Goal: Task Accomplishment & Management: Use online tool/utility

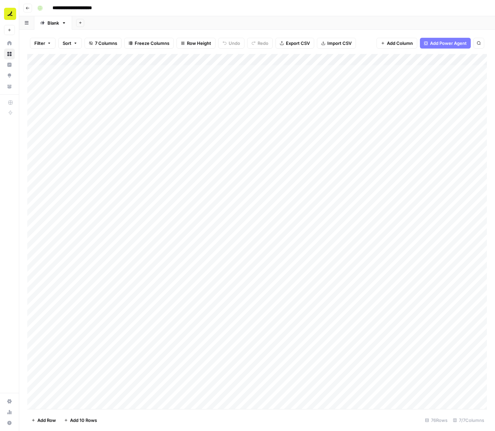
click at [29, 10] on button "Go back" at bounding box center [27, 8] width 9 height 9
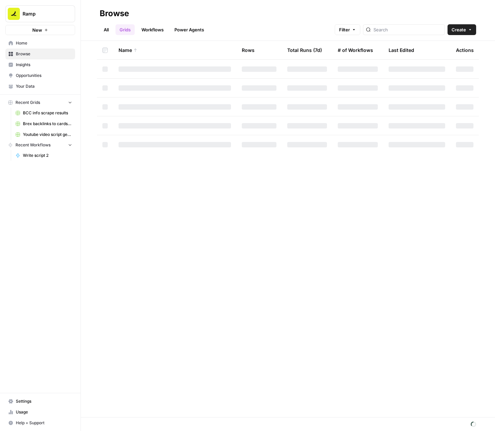
click at [389, 28] on div at bounding box center [404, 29] width 82 height 11
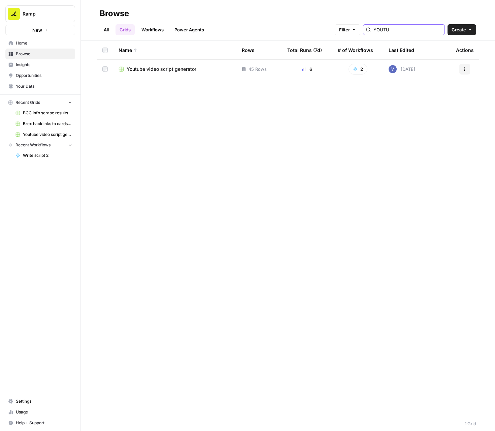
type input "YOUTU"
click at [227, 68] on div "Youtube video script generator" at bounding box center [175, 69] width 113 height 7
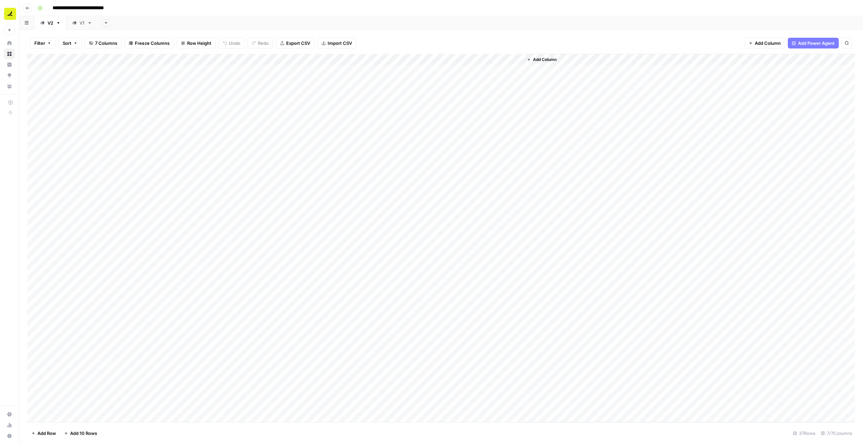
click at [495, 75] on div "Add Column" at bounding box center [440, 238] width 827 height 368
click at [431, 100] on div "Add Column" at bounding box center [440, 238] width 827 height 368
drag, startPoint x: 162, startPoint y: 72, endPoint x: 157, endPoint y: 374, distance: 301.6
click at [157, 374] on div "Add Column" at bounding box center [440, 238] width 827 height 368
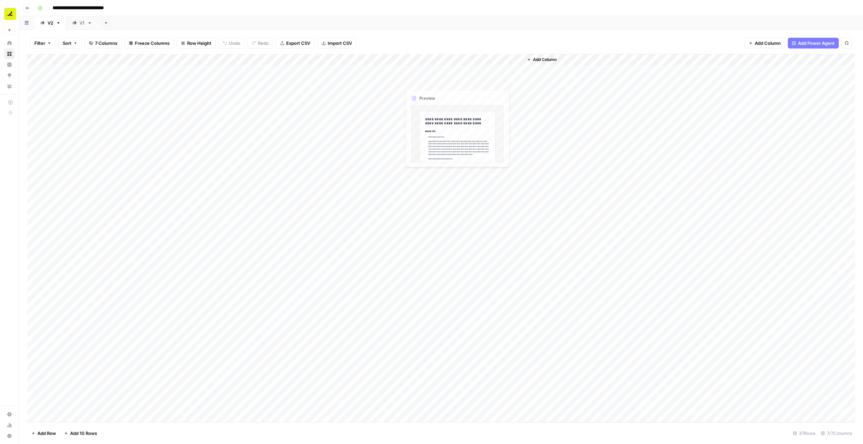
click at [477, 85] on div "Add Column" at bounding box center [440, 238] width 827 height 368
click at [488, 109] on button "Used" at bounding box center [480, 108] width 17 height 8
click at [484, 95] on div "Add Column" at bounding box center [440, 238] width 827 height 368
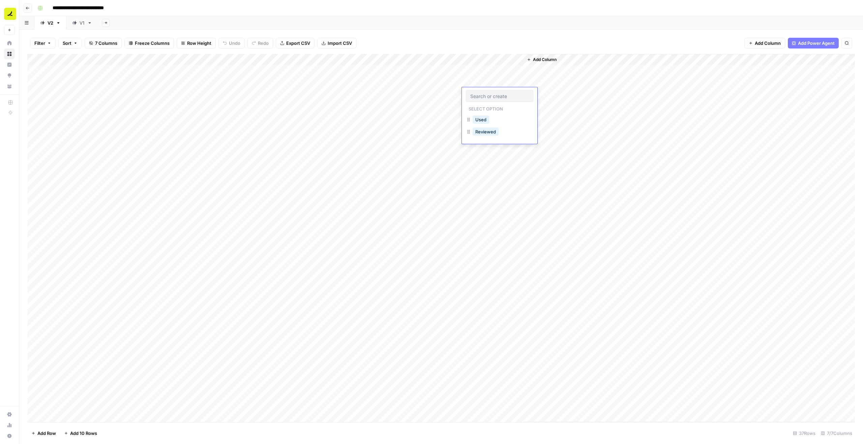
click at [474, 207] on div "Add Column" at bounding box center [440, 238] width 827 height 368
click at [481, 229] on div "Used" at bounding box center [480, 233] width 19 height 9
click at [481, 234] on button "Used" at bounding box center [480, 234] width 17 height 8
click at [475, 99] on div "Add Column" at bounding box center [440, 238] width 827 height 368
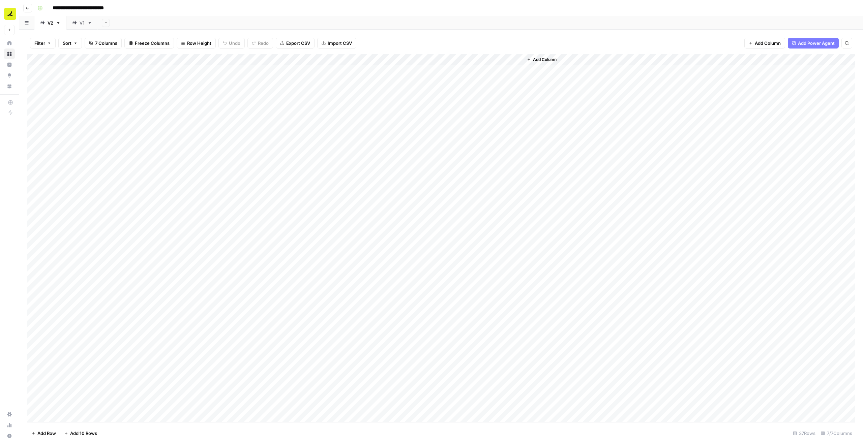
click at [475, 99] on div "Add Column" at bounding box center [440, 238] width 827 height 368
click at [475, 95] on div "Add Column" at bounding box center [440, 238] width 827 height 368
click at [480, 118] on button "Used" at bounding box center [480, 120] width 17 height 8
click at [476, 131] on div "Add Column" at bounding box center [440, 238] width 827 height 368
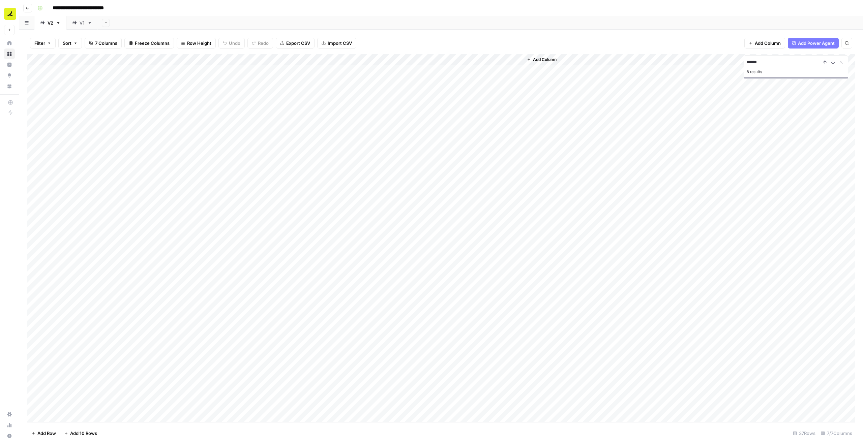
type input "******"
click at [476, 131] on div "Add Column" at bounding box center [440, 238] width 827 height 368
click at [482, 161] on div "Reviewed" at bounding box center [499, 167] width 67 height 12
click at [482, 155] on button "Used" at bounding box center [480, 154] width 17 height 8
click at [495, 73] on div "Add Column" at bounding box center [440, 238] width 827 height 368
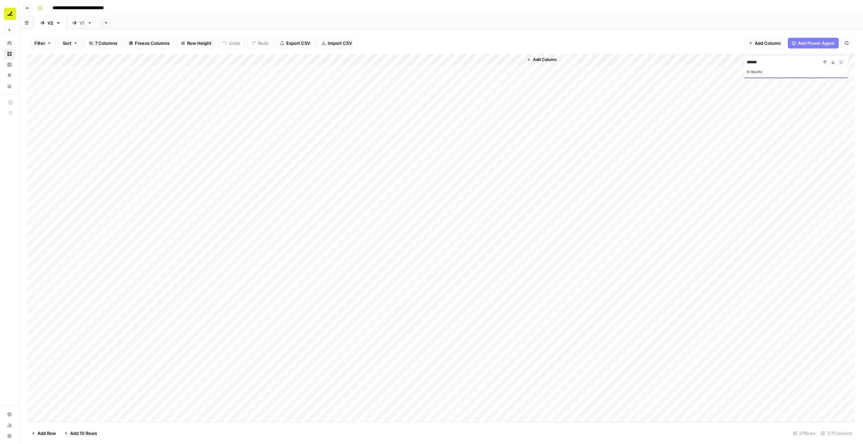
click at [495, 73] on div "Add Column" at bounding box center [440, 238] width 827 height 368
click at [495, 109] on div "Reviewed" at bounding box center [499, 109] width 67 height 12
click at [486, 109] on button "Reviewed" at bounding box center [485, 109] width 26 height 8
click at [482, 102] on div "Add Column" at bounding box center [440, 238] width 827 height 368
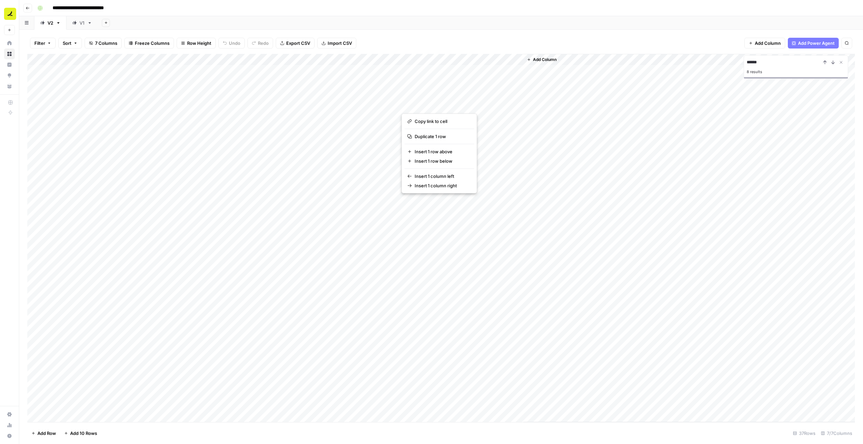
click at [319, 118] on div "Add Column" at bounding box center [440, 238] width 827 height 368
click at [32, 116] on div "Add Column" at bounding box center [440, 238] width 827 height 368
click at [44, 430] on span "Delete 1 Row" at bounding box center [44, 433] width 27 height 7
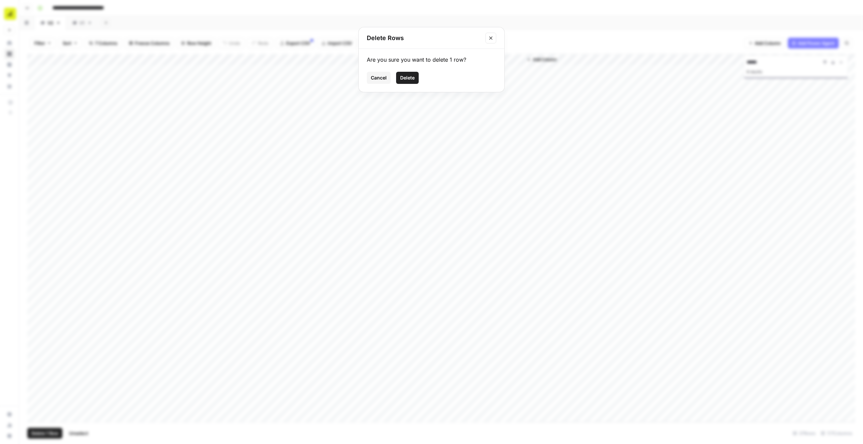
click at [411, 76] on span "Delete" at bounding box center [407, 77] width 14 height 7
click at [304, 126] on div "Add Column" at bounding box center [440, 238] width 827 height 368
drag, startPoint x: 30, startPoint y: 127, endPoint x: 35, endPoint y: 238, distance: 111.7
click at [35, 238] on div "Add Column" at bounding box center [440, 238] width 827 height 368
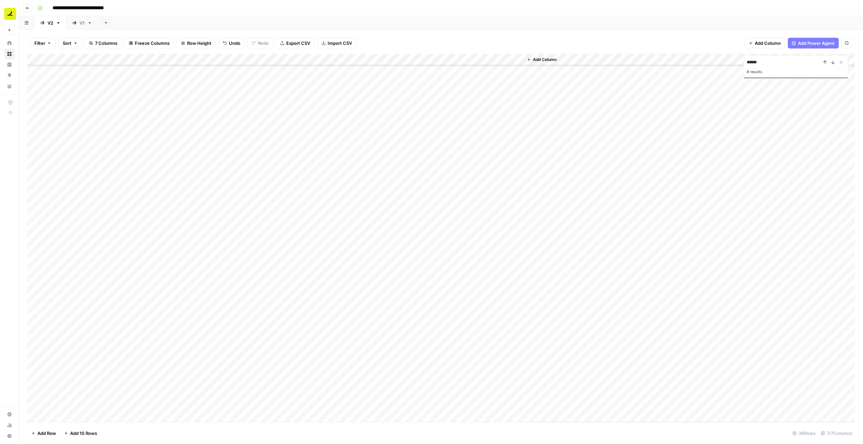
scroll to position [66, 0]
click at [215, 285] on div "Add Column" at bounding box center [440, 238] width 827 height 368
type input "3"
click at [245, 280] on div "Add Column" at bounding box center [440, 238] width 827 height 368
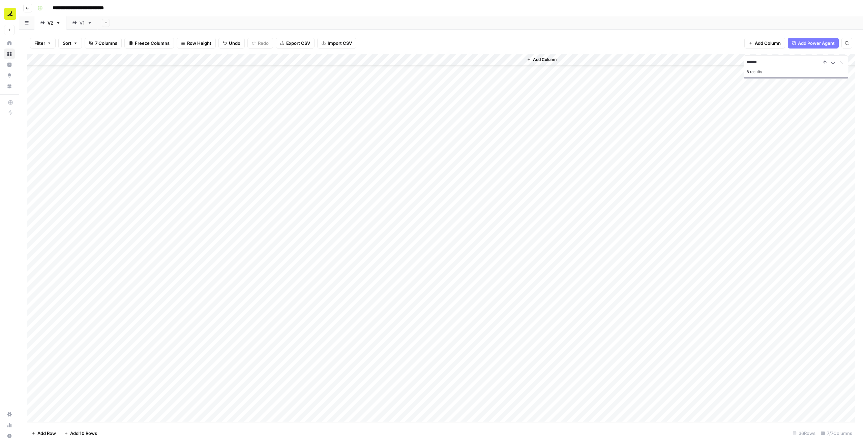
click at [245, 280] on div "Add Column" at bounding box center [440, 238] width 827 height 368
click at [274, 243] on div "Add Column" at bounding box center [440, 238] width 827 height 368
click at [386, 59] on div "Add Column" at bounding box center [440, 238] width 827 height 368
click at [375, 125] on span "Edit Workflow" at bounding box center [383, 125] width 59 height 7
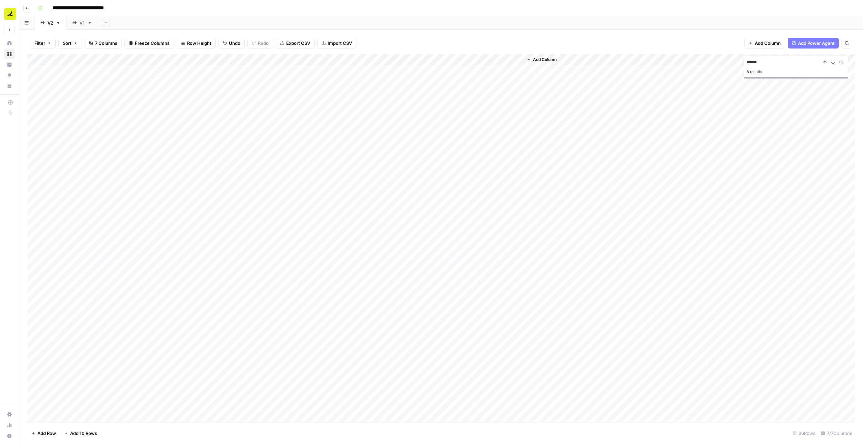
click at [486, 106] on div "Add Column" at bounding box center [440, 238] width 827 height 368
click at [483, 143] on button "Reviewed" at bounding box center [485, 143] width 26 height 8
click at [37, 105] on div "Add Column" at bounding box center [440, 238] width 827 height 368
click at [41, 430] on span "Delete 1 Row" at bounding box center [44, 433] width 27 height 7
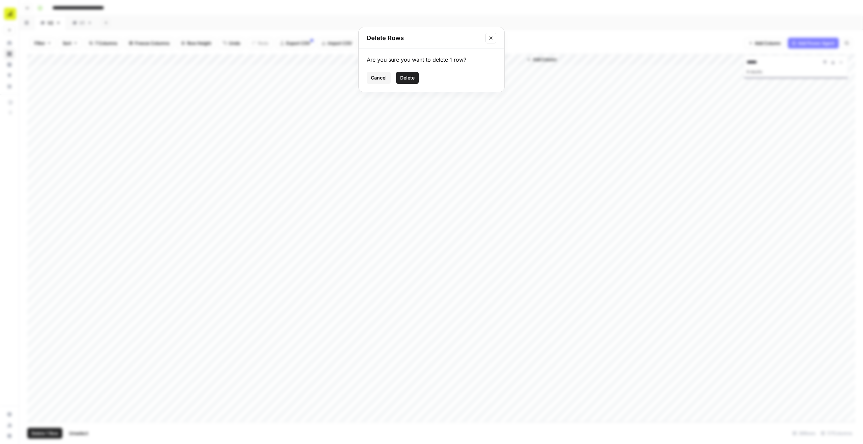
click at [406, 78] on span "Delete" at bounding box center [407, 77] width 14 height 7
click at [483, 116] on div "Add Column" at bounding box center [440, 238] width 827 height 368
click at [495, 35] on div "Filter Sort 7 Columns Freeze Columns Row Height Undo Redo Export CSV Import CSV…" at bounding box center [440, 43] width 827 height 22
click at [495, 120] on div "Add Column" at bounding box center [440, 238] width 827 height 368
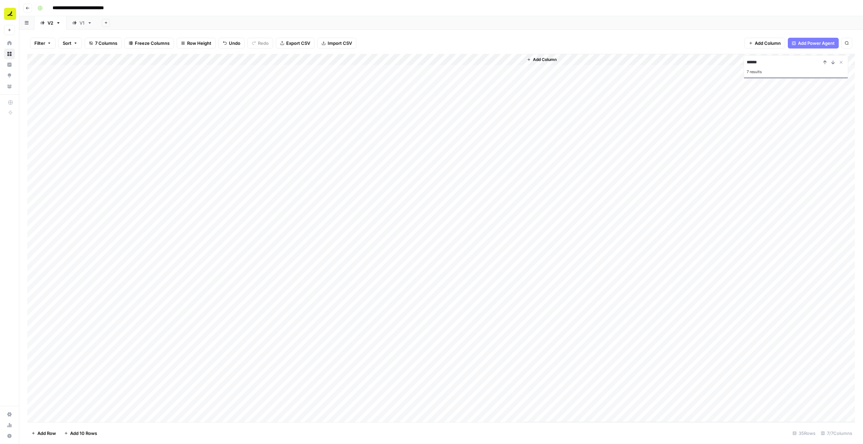
click at [133, 116] on div "Add Column" at bounding box center [440, 238] width 827 height 368
click at [133, 116] on textarea "**********" at bounding box center [120, 116] width 138 height 9
click at [465, 118] on div "Add Column" at bounding box center [440, 238] width 827 height 368
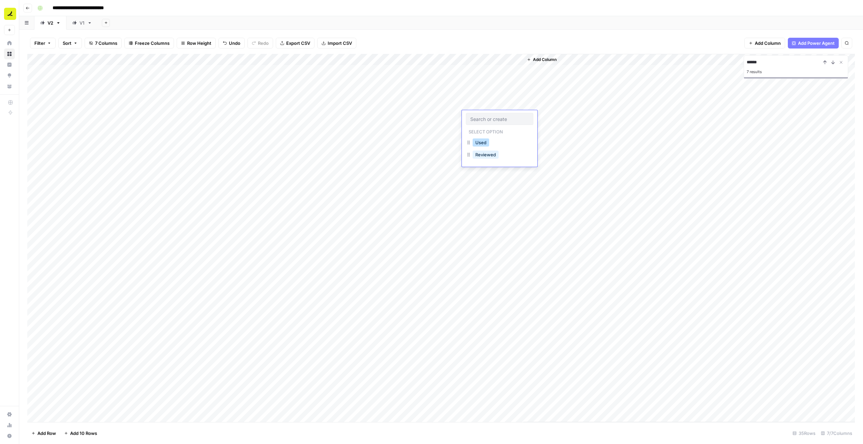
click at [483, 143] on button "Used" at bounding box center [480, 142] width 17 height 8
click at [482, 128] on div "Add Column" at bounding box center [440, 238] width 827 height 368
click at [495, 62] on span "Add Column" at bounding box center [545, 60] width 24 height 6
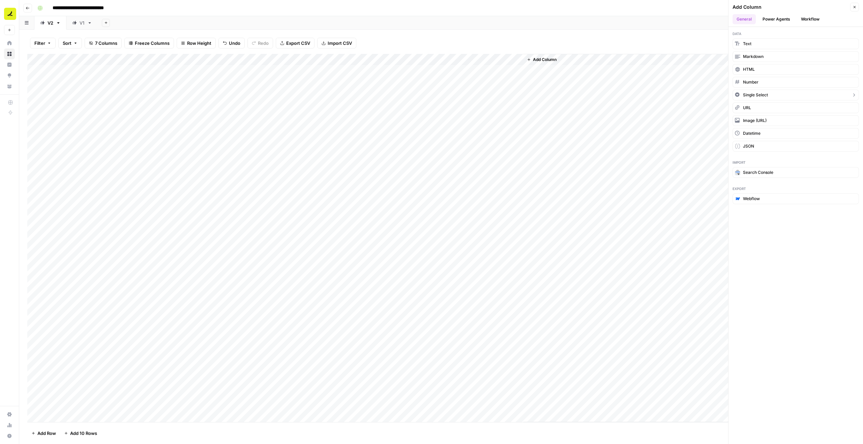
click at [495, 97] on button "Single Select" at bounding box center [795, 95] width 126 height 11
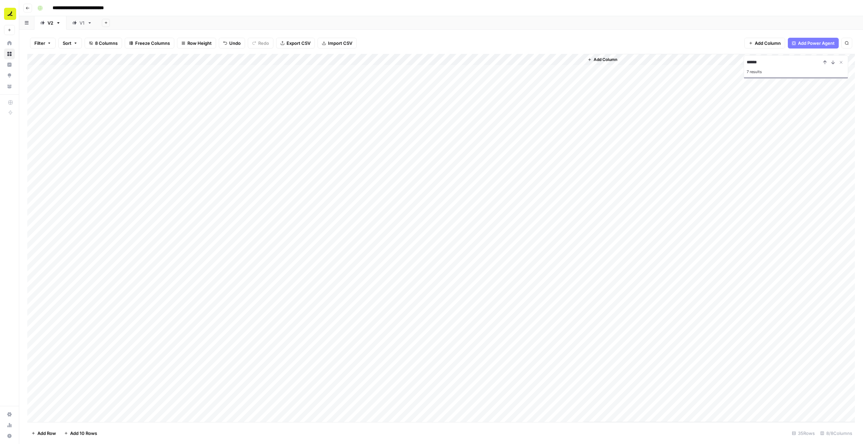
click at [495, 60] on div "Add Column" at bounding box center [440, 238] width 827 height 368
click at [495, 75] on input "New Column" at bounding box center [570, 75] width 82 height 7
type input "Editor"
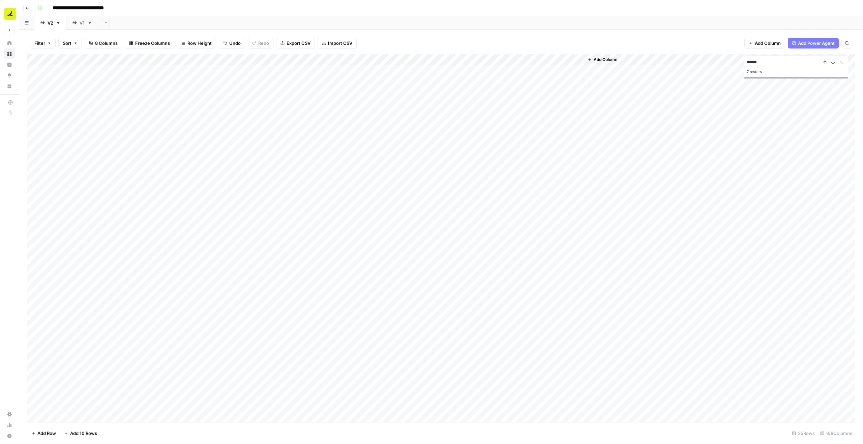
click at [495, 76] on div "Add Column" at bounding box center [440, 238] width 827 height 368
type input "Talha"
click at [495, 80] on div "Add Column" at bounding box center [440, 238] width 827 height 368
click at [495, 97] on div "Add Column" at bounding box center [440, 238] width 827 height 368
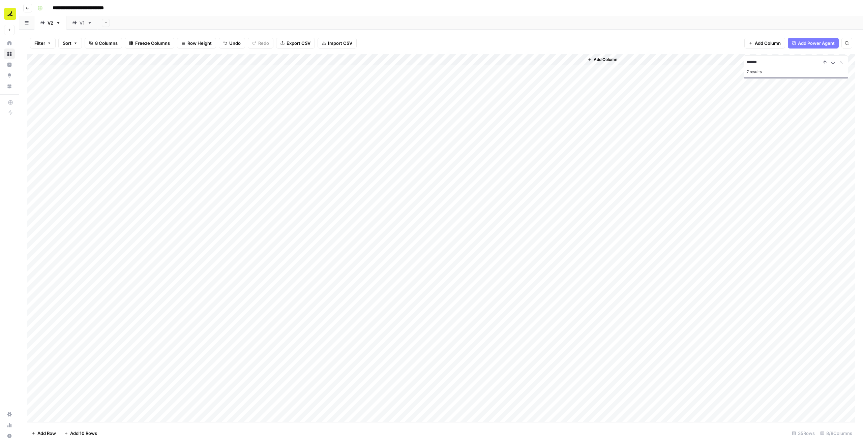
click at [495, 108] on div "Add Column" at bounding box center [440, 238] width 827 height 368
click at [495, 119] on div "Add Column" at bounding box center [440, 238] width 827 height 368
type input "Mehreen"
click at [495, 140] on button "Mehreen" at bounding box center [558, 142] width 25 height 8
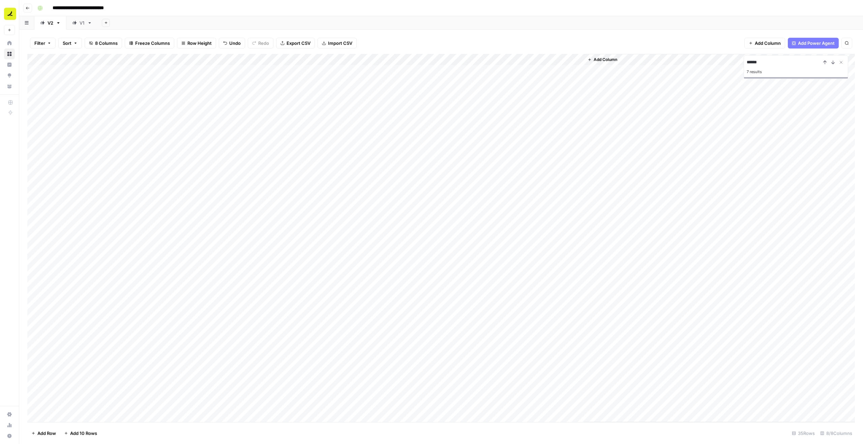
click at [495, 131] on div "Add Column" at bounding box center [440, 238] width 827 height 368
drag, startPoint x: 582, startPoint y: 59, endPoint x: 561, endPoint y: 59, distance: 21.2
click at [495, 59] on div "Add Column" at bounding box center [440, 238] width 827 height 368
click at [495, 133] on div "Add Column" at bounding box center [440, 238] width 827 height 368
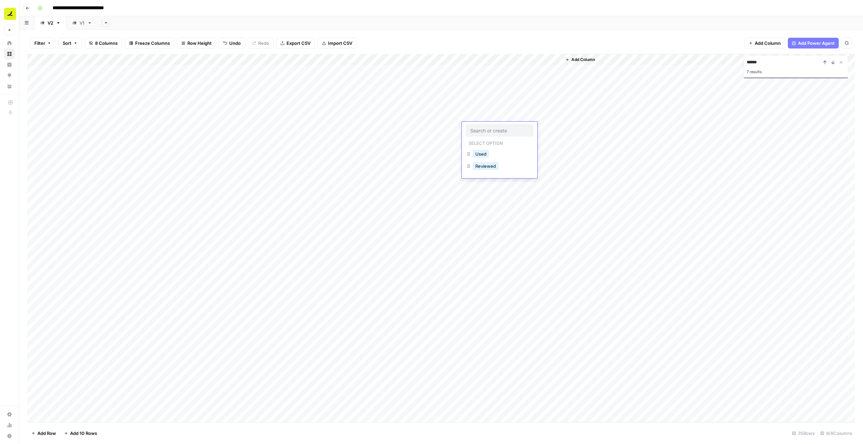
click at [495, 148] on div "Add Column" at bounding box center [440, 238] width 827 height 368
click at [492, 126] on div "Add Column" at bounding box center [440, 238] width 827 height 368
click at [485, 169] on button "Reviewed" at bounding box center [485, 166] width 26 height 8
click at [473, 141] on div "Add Column" at bounding box center [440, 238] width 827 height 368
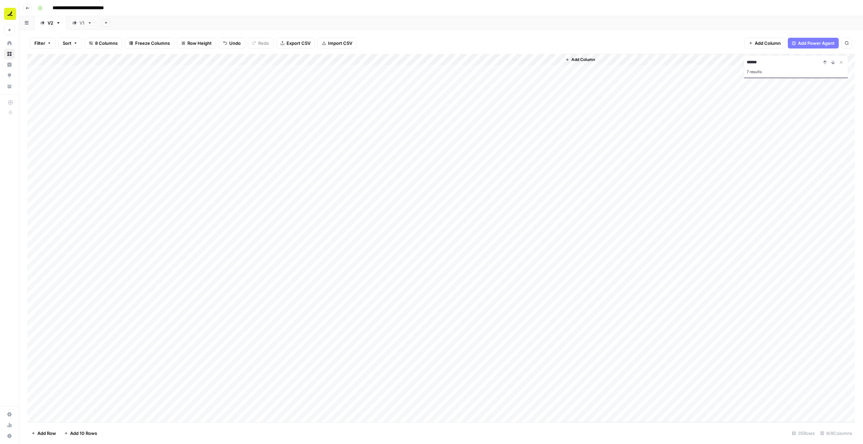
click at [473, 141] on div "Add Column" at bounding box center [440, 238] width 827 height 368
click at [485, 177] on button "Reviewed" at bounding box center [485, 178] width 26 height 8
click at [473, 154] on div "Add Column" at bounding box center [440, 238] width 827 height 368
click at [479, 142] on div "Add Column" at bounding box center [440, 238] width 827 height 368
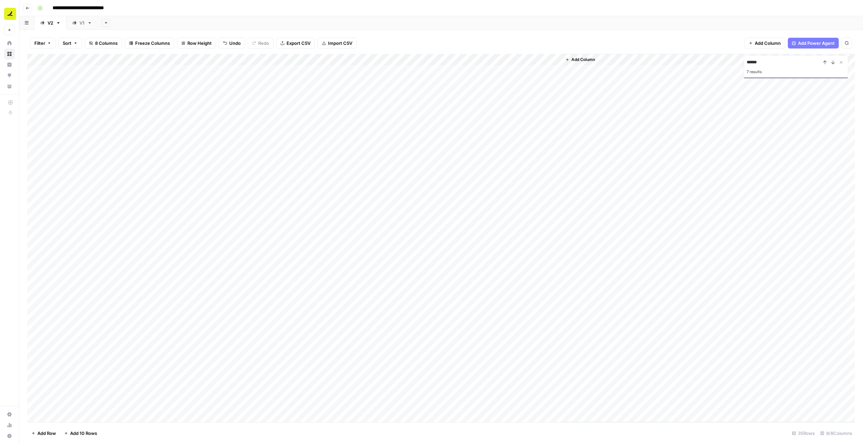
click at [479, 152] on div "Add Column" at bounding box center [440, 238] width 827 height 368
click at [490, 209] on div "Add Column" at bounding box center [440, 238] width 827 height 368
click at [43, 183] on div "Add Column" at bounding box center [440, 238] width 827 height 368
click at [34, 184] on div "Add Column" at bounding box center [440, 238] width 827 height 368
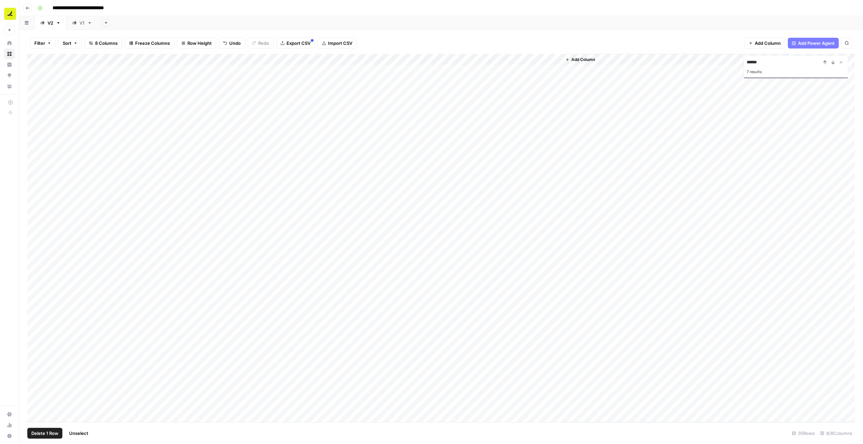
click at [46, 430] on span "Delete 1 Row" at bounding box center [44, 433] width 27 height 7
click at [404, 79] on span "Delete" at bounding box center [407, 77] width 14 height 7
click at [45, 430] on span "Delete 1 Row" at bounding box center [44, 433] width 27 height 7
click at [414, 79] on span "Delete" at bounding box center [407, 77] width 14 height 7
click at [35, 184] on div "Add Column" at bounding box center [440, 238] width 827 height 368
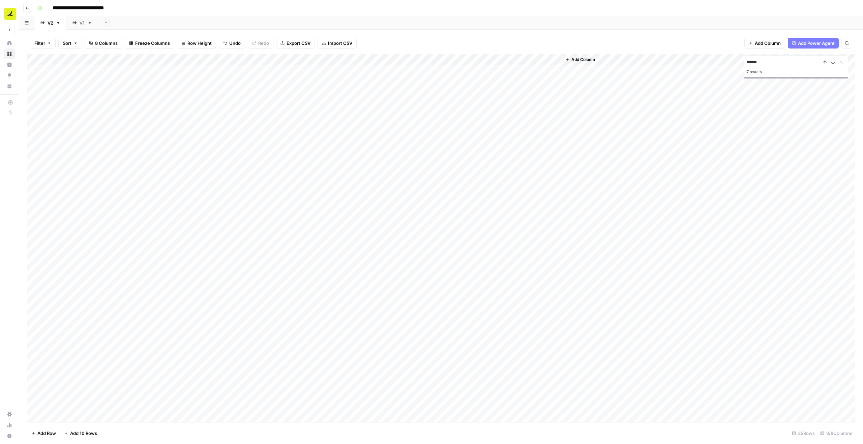
click at [473, 245] on div "Add Column" at bounding box center [440, 238] width 827 height 368
click at [489, 272] on div "Used" at bounding box center [480, 268] width 19 height 9
click at [483, 268] on button "Used" at bounding box center [480, 268] width 17 height 8
click at [480, 254] on div "Add Column" at bounding box center [440, 238] width 827 height 368
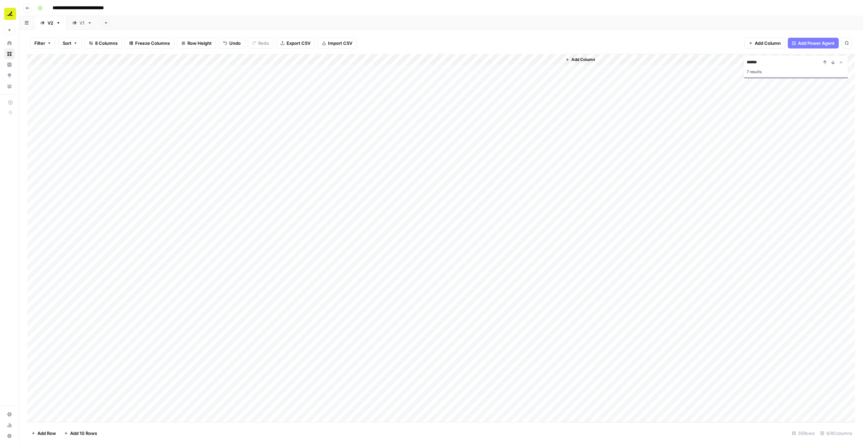
click at [35, 241] on div "Add Column" at bounding box center [440, 238] width 827 height 368
click at [48, 430] on span "Delete 1 Row" at bounding box center [44, 433] width 27 height 7
click at [407, 81] on button "Delete" at bounding box center [407, 78] width 23 height 12
click at [475, 195] on div "Add Column" at bounding box center [440, 238] width 827 height 368
type input "d"
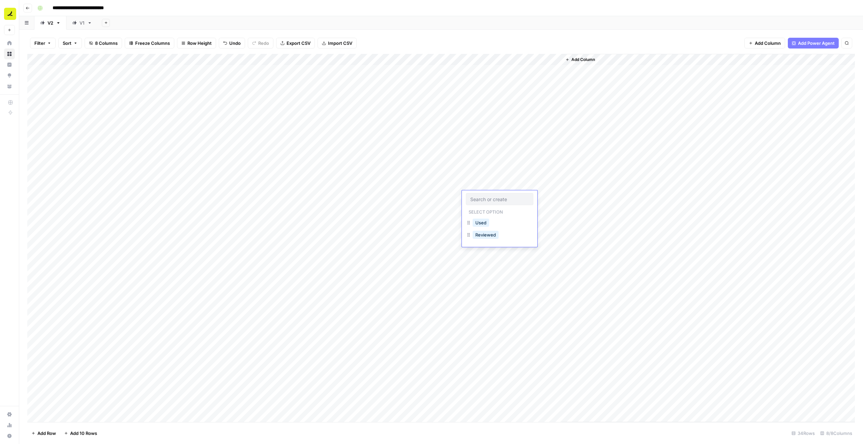
click at [495, 17] on div "Add Sheet" at bounding box center [480, 22] width 765 height 13
type input "******"
click at [485, 296] on div "Add Column" at bounding box center [440, 238] width 827 height 368
click at [493, 325] on div "Used" at bounding box center [499, 326] width 67 height 12
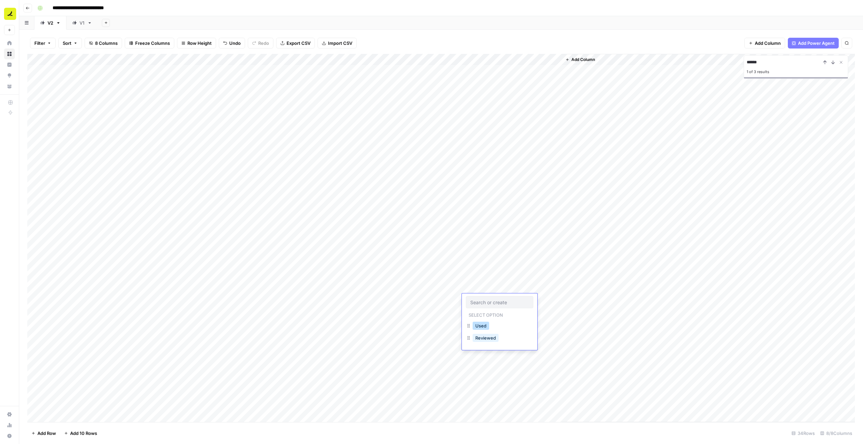
click at [479, 327] on button "Used" at bounding box center [480, 326] width 17 height 8
click at [495, 296] on div "Add Column" at bounding box center [440, 238] width 827 height 368
click at [495, 326] on button "Talha" at bounding box center [541, 326] width 16 height 8
click at [495, 167] on div "Add Column" at bounding box center [440, 238] width 827 height 368
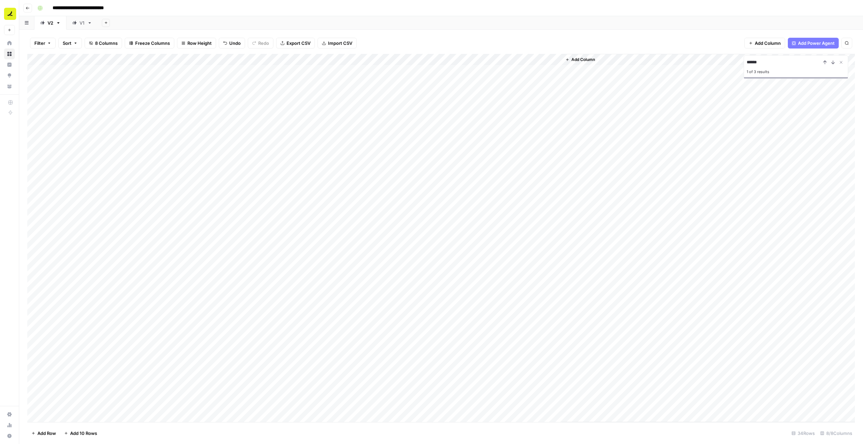
click at [495, 167] on div "Add Column" at bounding box center [440, 238] width 827 height 368
click at [495, 176] on div "Add Column" at bounding box center [440, 238] width 827 height 368
click at [495, 177] on div "Add Column" at bounding box center [440, 238] width 827 height 368
click at [495, 198] on button "Talha" at bounding box center [541, 200] width 16 height 8
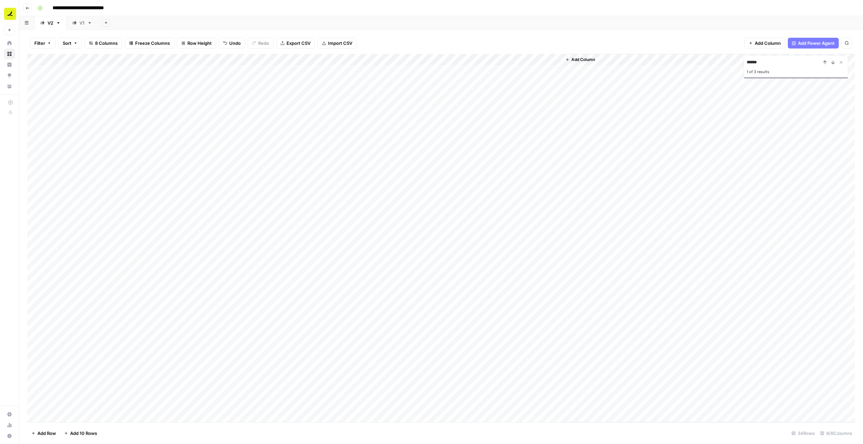
click at [495, 183] on div "Add Column" at bounding box center [440, 238] width 827 height 368
click at [495, 209] on button "Talha" at bounding box center [541, 211] width 16 height 8
type input "audit"
click at [495, 37] on div "Filter Sort 8 Columns Freeze Columns Row Height Undo Redo Export CSV Import CSV…" at bounding box center [440, 43] width 827 height 22
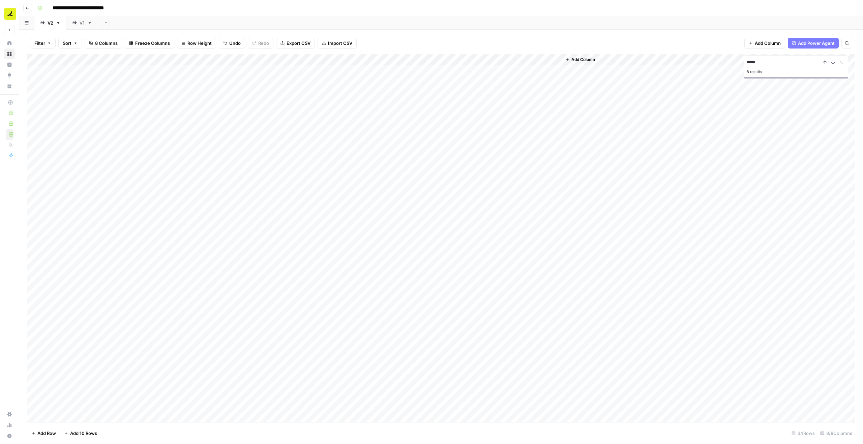
type input "*****"
click at [495, 263] on div "Add Column" at bounding box center [440, 238] width 827 height 368
click at [495, 267] on div "Add Column" at bounding box center [440, 238] width 827 height 368
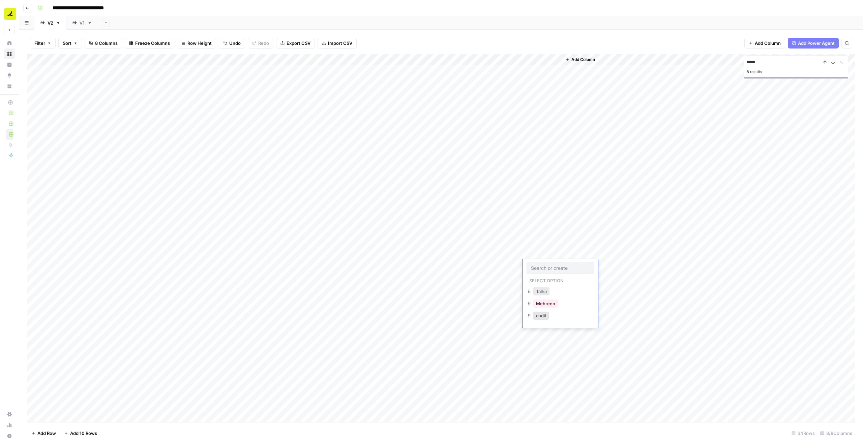
click at [495, 291] on button "Talha" at bounding box center [541, 291] width 16 height 8
click at [485, 260] on div "Add Column" at bounding box center [440, 238] width 827 height 368
click at [488, 242] on div "Add Column" at bounding box center [440, 238] width 827 height 368
click at [489, 150] on div "Add Column" at bounding box center [440, 238] width 827 height 368
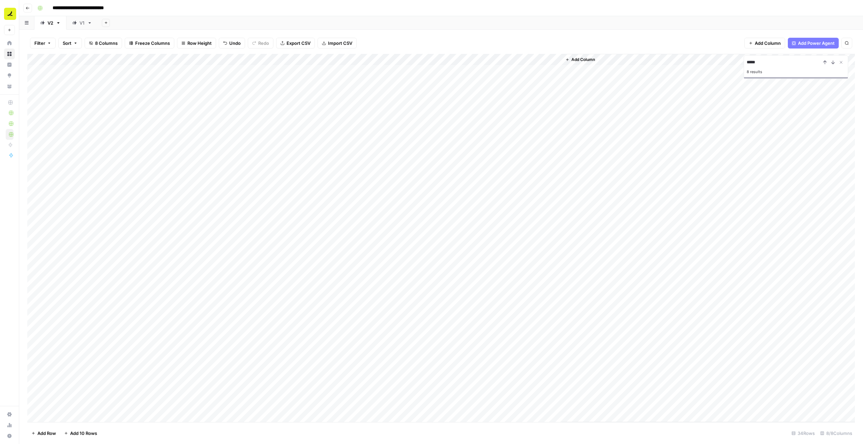
click at [489, 150] on div "Add Column" at bounding box center [440, 238] width 827 height 368
click at [445, 175] on div "Add Column" at bounding box center [440, 238] width 827 height 368
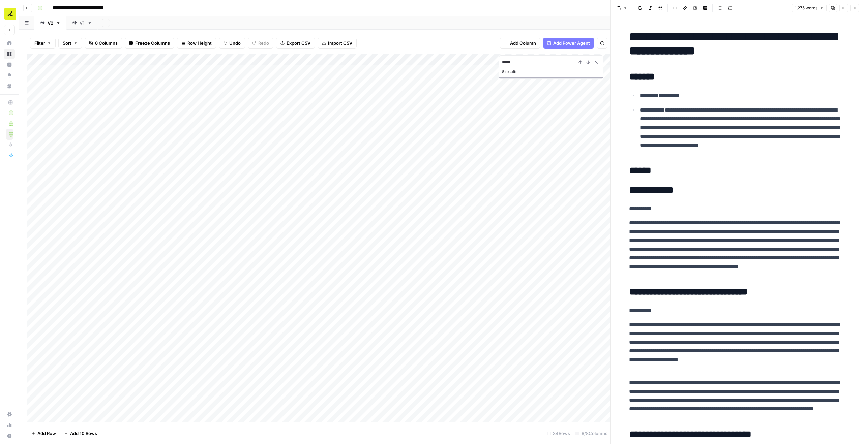
click at [35, 183] on div "Add Column" at bounding box center [318, 238] width 583 height 368
click at [41, 430] on span "Delete 1 Row" at bounding box center [44, 433] width 27 height 7
click at [408, 76] on span "Delete" at bounding box center [407, 77] width 14 height 7
click at [129, 189] on div "Add Column" at bounding box center [318, 238] width 583 height 368
click at [491, 207] on div "Add Column" at bounding box center [318, 238] width 583 height 368
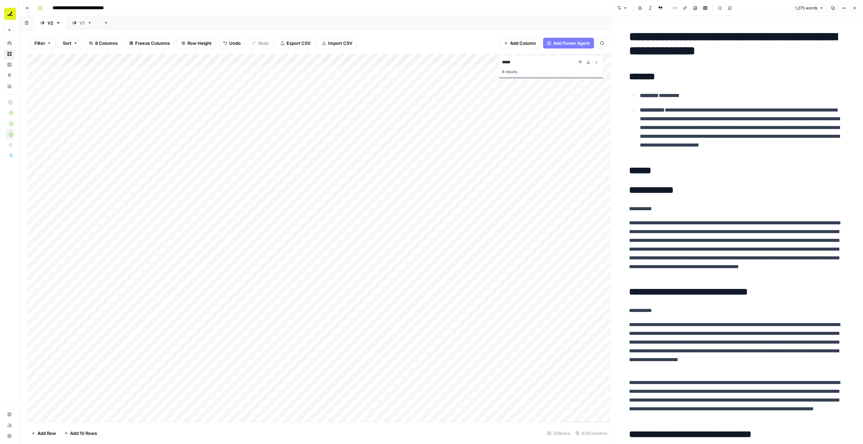
click at [495, 208] on div "Add Column" at bounding box center [318, 238] width 583 height 368
click at [495, 232] on button "Talha" at bounding box center [541, 234] width 16 height 8
click at [495, 9] on icon "button" at bounding box center [854, 8] width 4 height 4
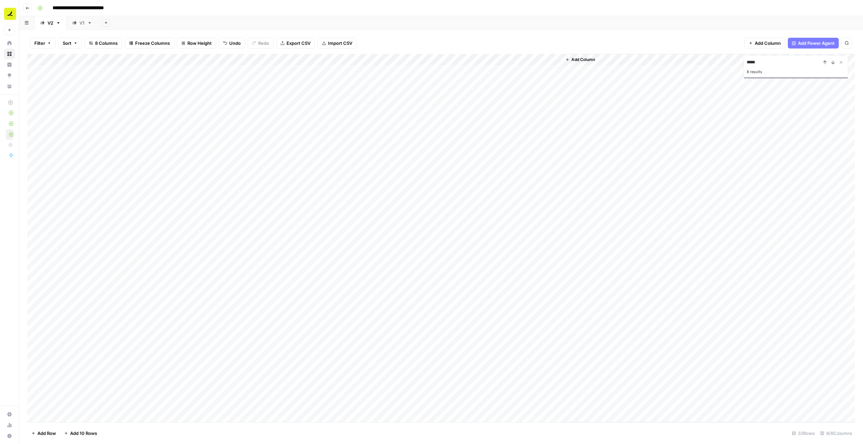
click at [495, 33] on div "Filter Sort 8 Columns Freeze Columns Row Height Undo Redo Export CSV Import CSV…" at bounding box center [440, 43] width 827 height 22
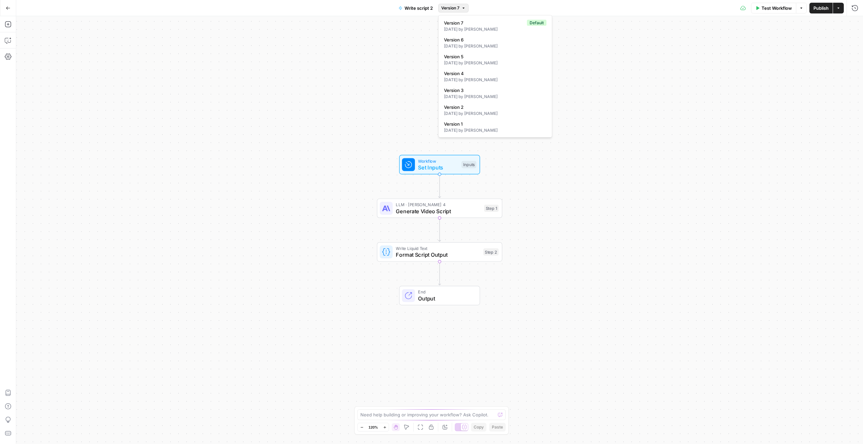
click at [457, 8] on span "Version 7" at bounding box center [450, 8] width 18 height 6
click at [811, 6] on button "Publish" at bounding box center [820, 8] width 23 height 11
